Goal: Information Seeking & Learning: Learn about a topic

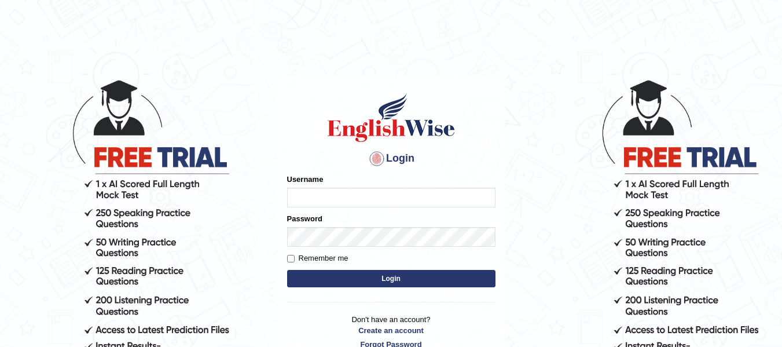
type input "taarini"
click at [359, 273] on button "Login" at bounding box center [391, 278] width 208 height 17
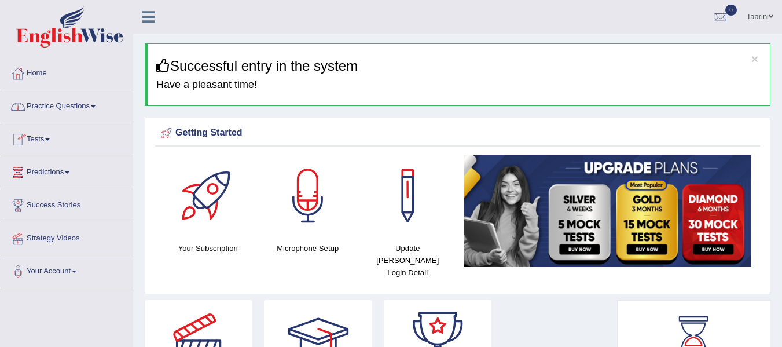
click at [82, 107] on link "Practice Questions" at bounding box center [67, 104] width 132 height 29
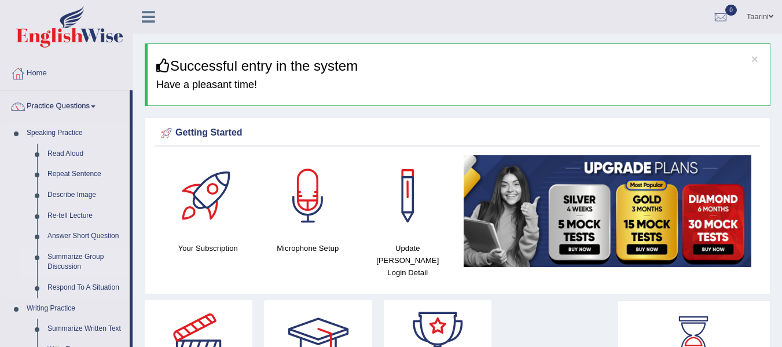
click at [78, 255] on link "Summarize Group Discussion" at bounding box center [85, 262] width 87 height 31
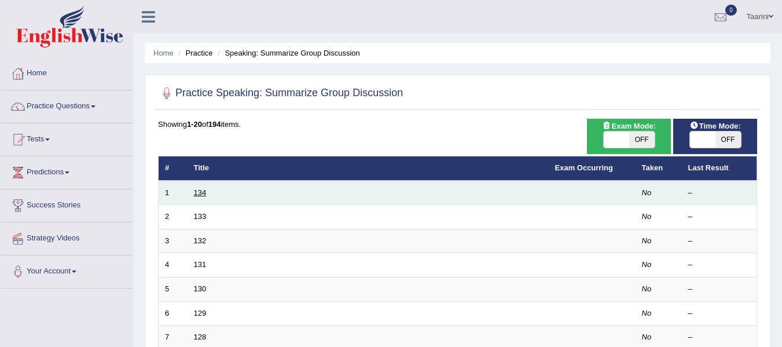
click at [195, 191] on link "134" at bounding box center [200, 192] width 13 height 9
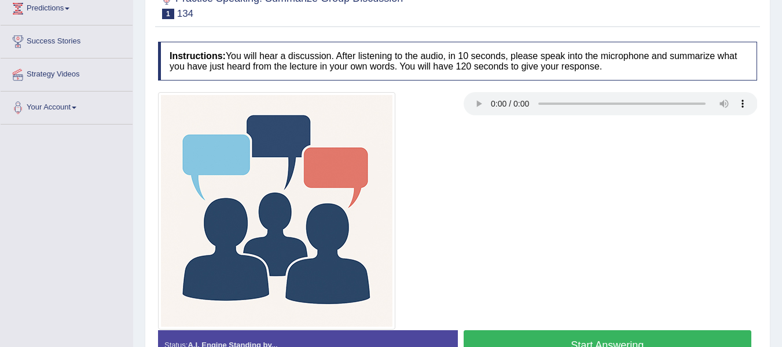
scroll to position [185, 0]
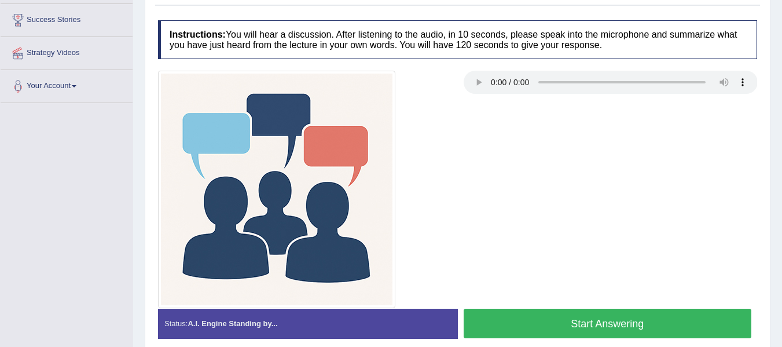
click at [593, 325] on button "Start Answering" at bounding box center [608, 324] width 288 height 30
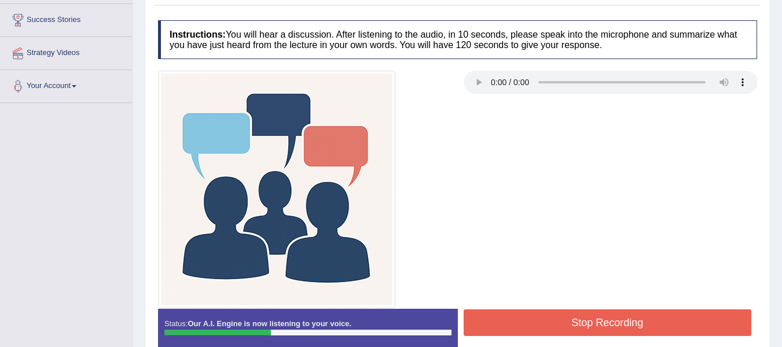
click at [593, 325] on button "Stop Recording" at bounding box center [608, 322] width 288 height 27
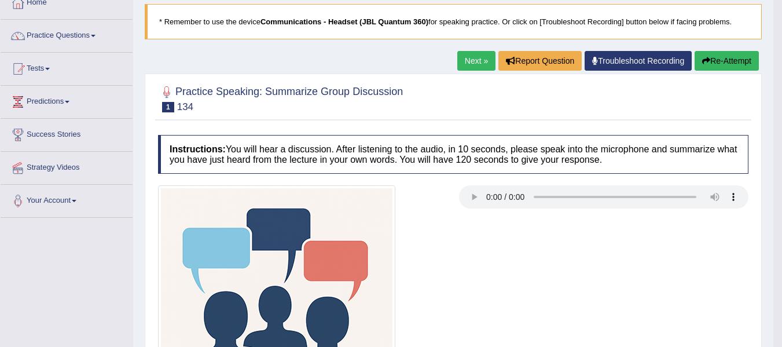
scroll to position [0, 0]
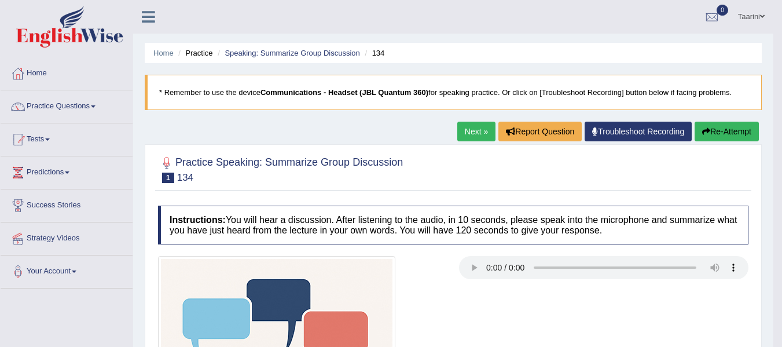
click at [730, 134] on button "Re-Attempt" at bounding box center [727, 132] width 64 height 20
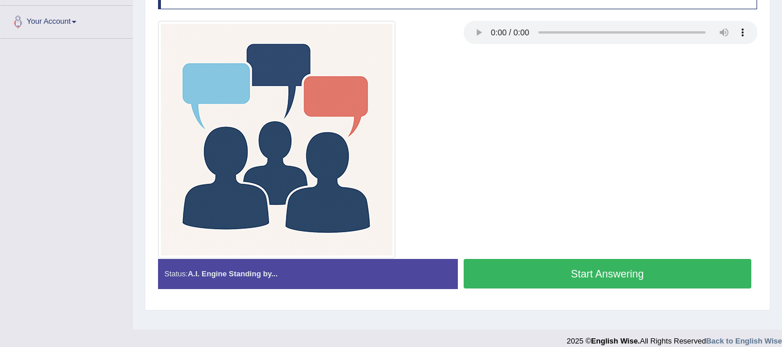
click at [641, 273] on button "Start Answering" at bounding box center [608, 274] width 288 height 30
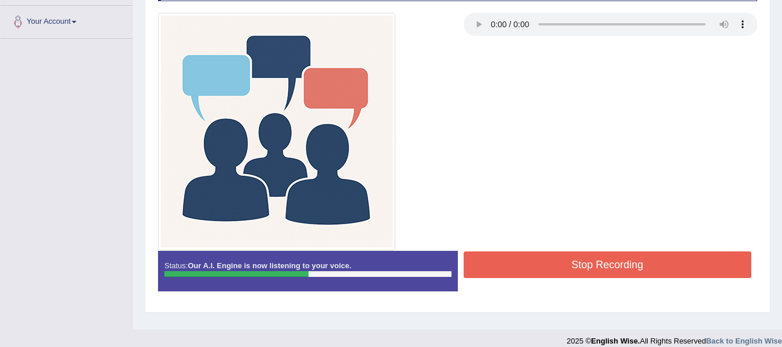
click at [641, 273] on button "Stop Recording" at bounding box center [608, 264] width 288 height 27
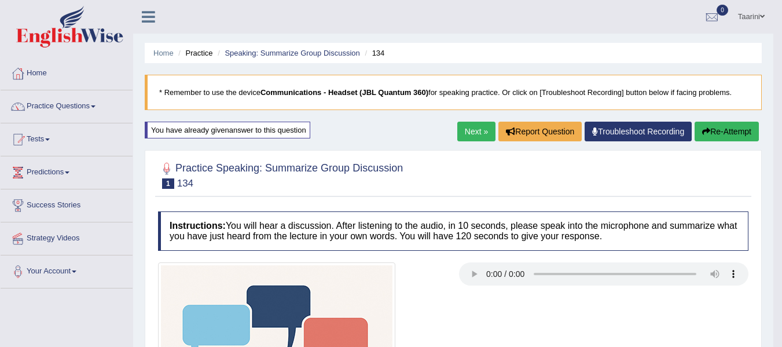
click at [478, 133] on link "Next »" at bounding box center [477, 132] width 38 height 20
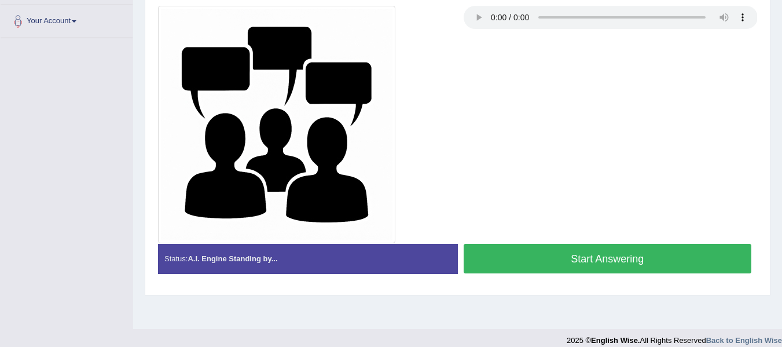
scroll to position [261, 0]
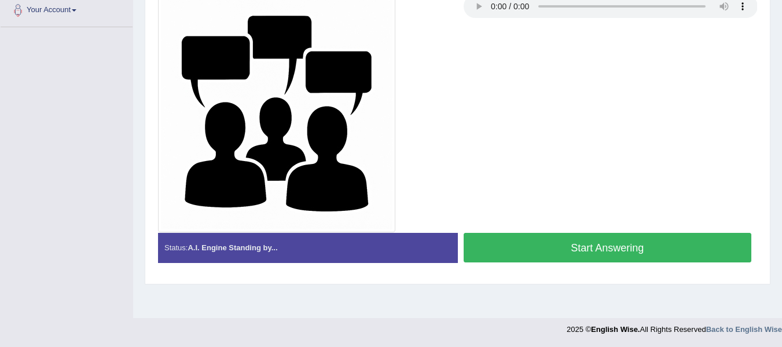
click at [584, 248] on button "Start Answering" at bounding box center [608, 248] width 288 height 30
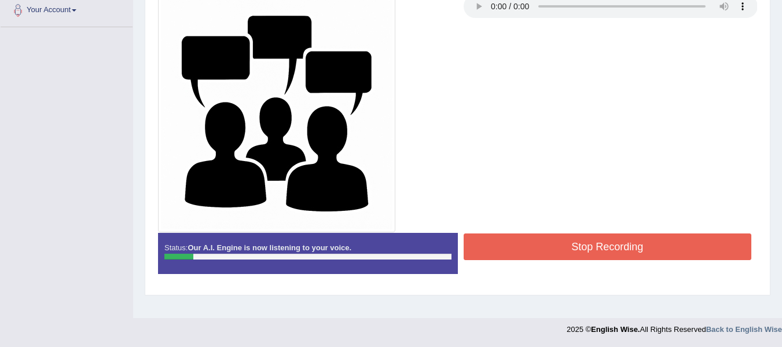
click at [583, 247] on button "Stop Recording" at bounding box center [608, 246] width 288 height 27
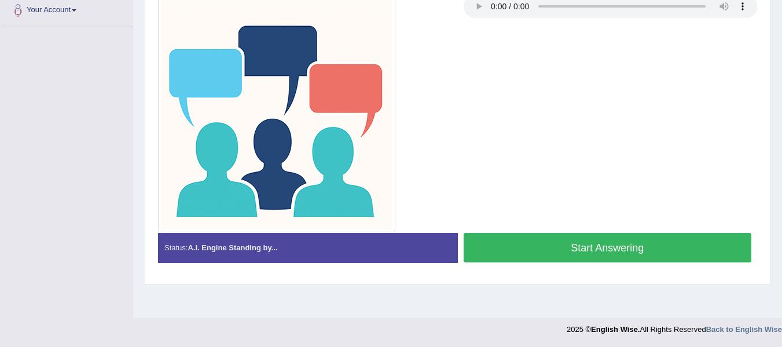
scroll to position [261, 0]
click at [600, 246] on button "Start Answering" at bounding box center [608, 248] width 288 height 30
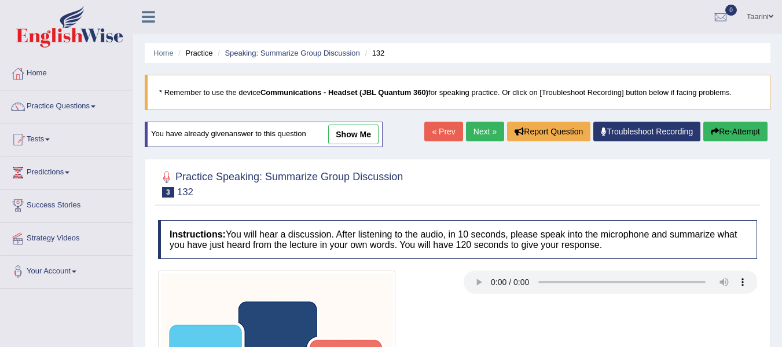
click at [503, 186] on div at bounding box center [457, 183] width 599 height 35
drag, startPoint x: 485, startPoint y: 166, endPoint x: 592, endPoint y: 115, distance: 119.4
click at [485, 166] on div at bounding box center [457, 183] width 599 height 35
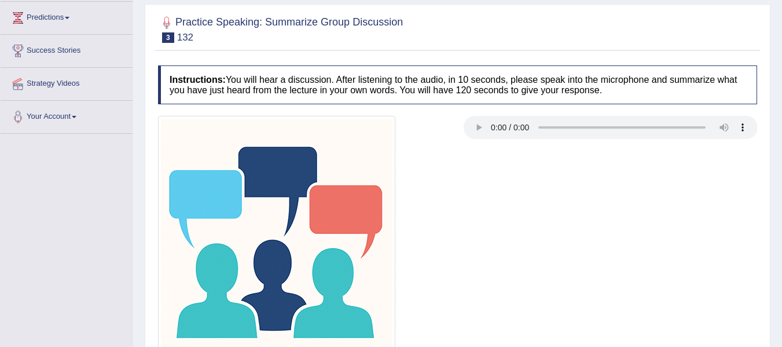
scroll to position [57, 0]
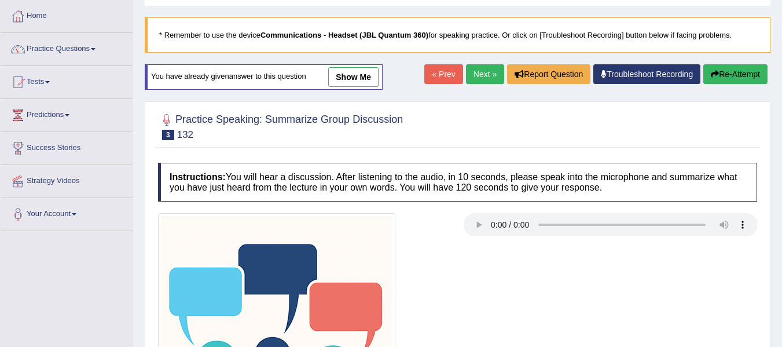
click at [437, 76] on link "« Prev" at bounding box center [444, 74] width 38 height 20
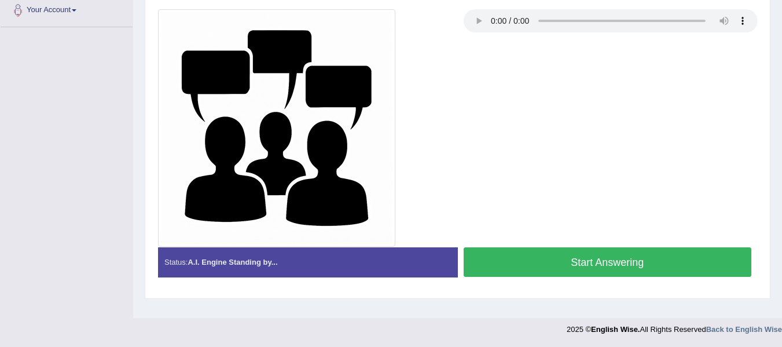
click at [612, 264] on button "Start Answering" at bounding box center [608, 262] width 288 height 30
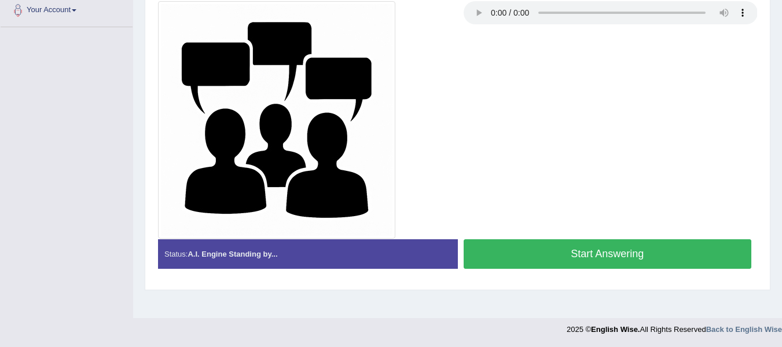
scroll to position [0, 0]
click at [568, 248] on button "Start Answering" at bounding box center [608, 254] width 288 height 30
